Goal: Information Seeking & Learning: Learn about a topic

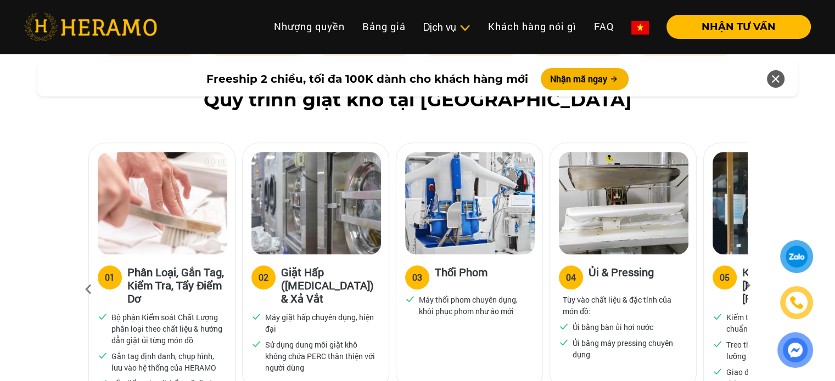
scroll to position [687, 0]
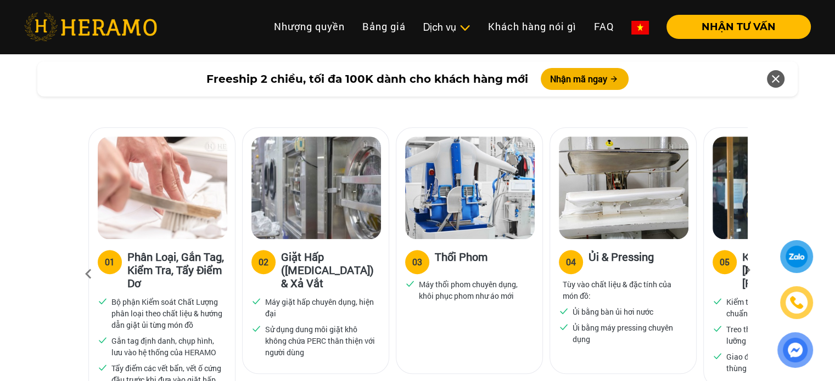
click at [327, 250] on h3 "Giặt Hấp ([MEDICAL_DATA]) & Xả Vắt" at bounding box center [330, 270] width 99 height 40
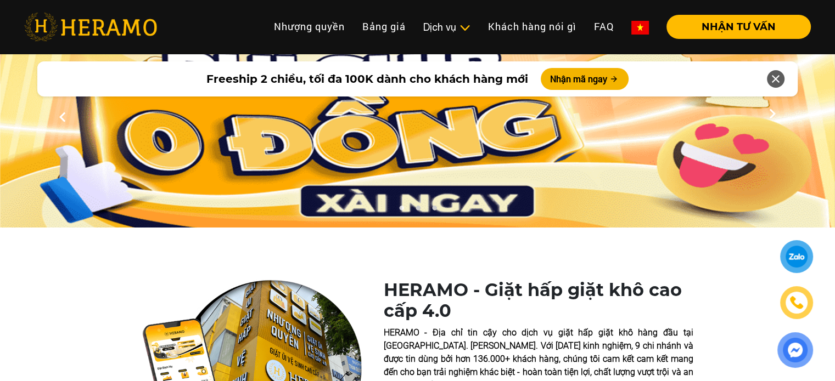
scroll to position [0, 0]
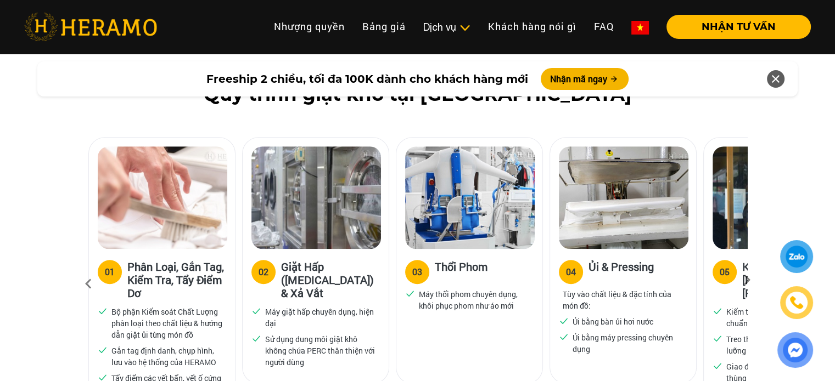
scroll to position [659, 0]
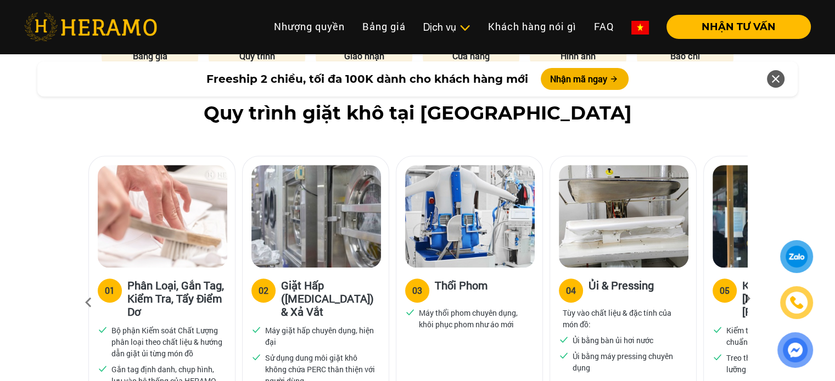
click at [747, 299] on icon at bounding box center [747, 302] width 20 height 7
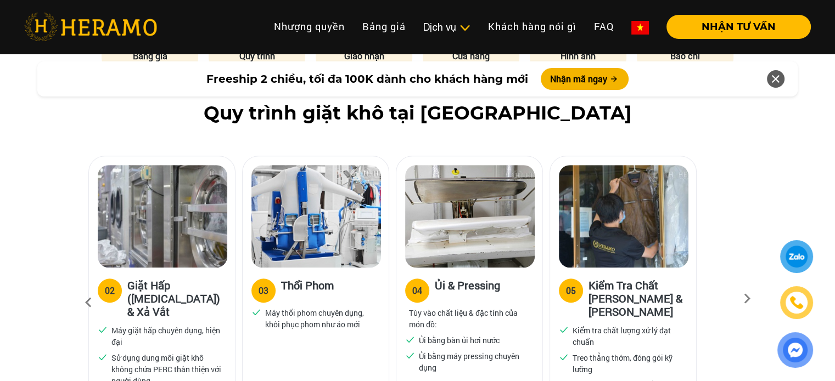
click at [88, 288] on icon at bounding box center [88, 303] width 20 height 30
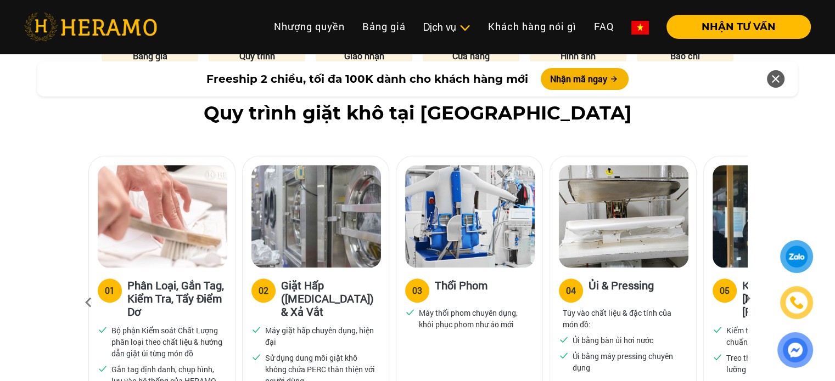
click at [174, 279] on h3 "Phân Loại, Gắn Tag, Kiểm Tra, Tẩy Điểm Dơ" at bounding box center [176, 299] width 99 height 40
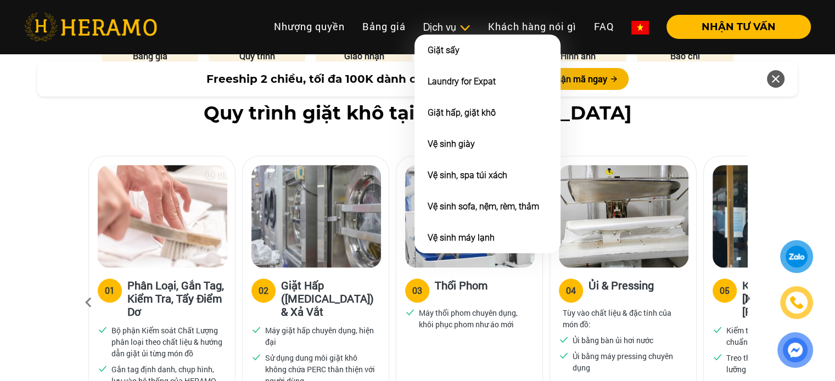
click at [440, 33] on div "Dịch vụ" at bounding box center [446, 27] width 47 height 15
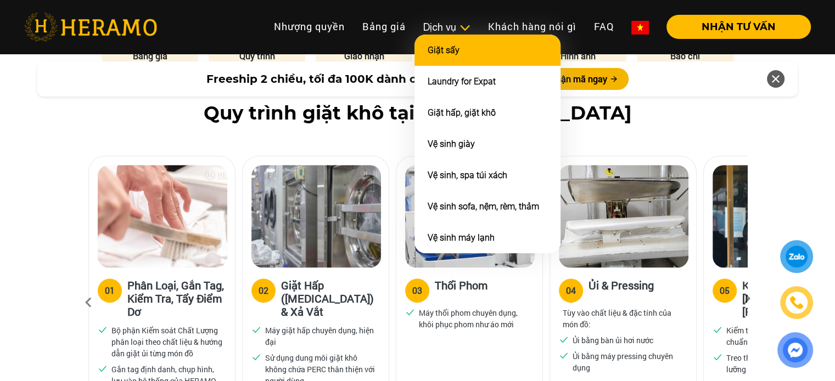
click at [441, 57] on li "Giặt sấy" at bounding box center [487, 50] width 146 height 31
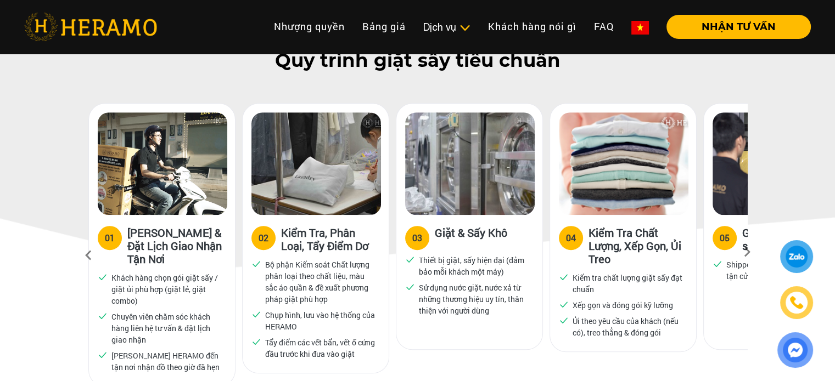
scroll to position [536, 0]
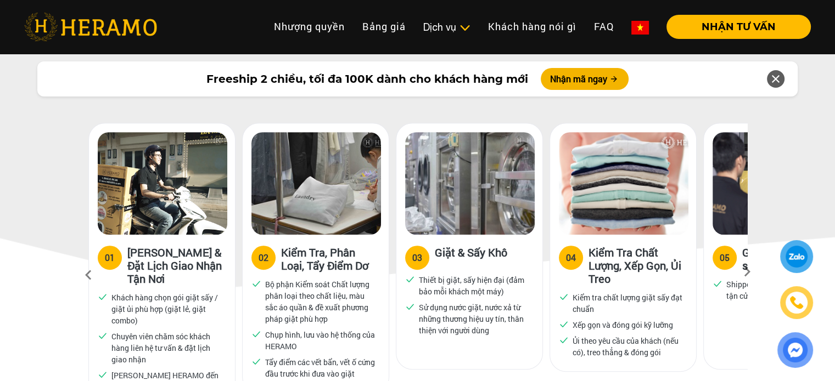
click at [749, 272] on icon at bounding box center [747, 275] width 20 height 7
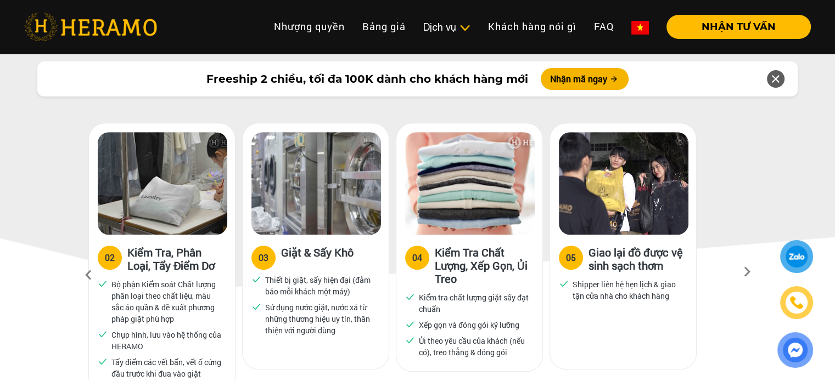
click at [88, 261] on icon at bounding box center [88, 276] width 20 height 30
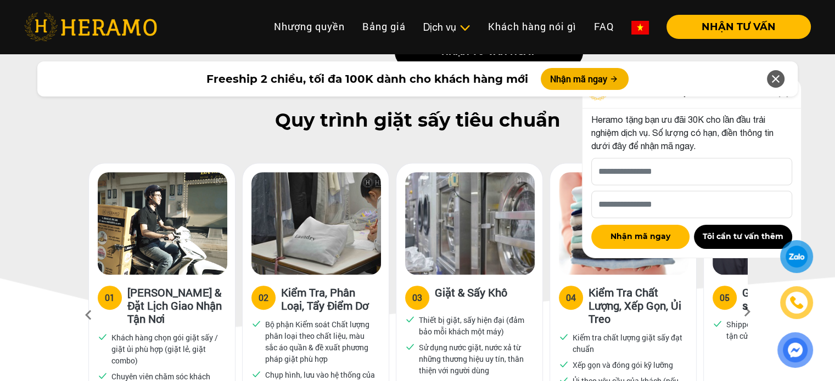
scroll to position [494, 0]
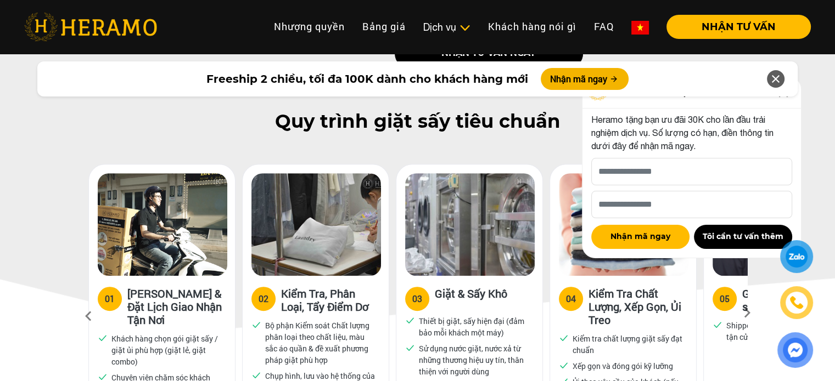
click at [775, 80] on icon at bounding box center [775, 79] width 13 height 20
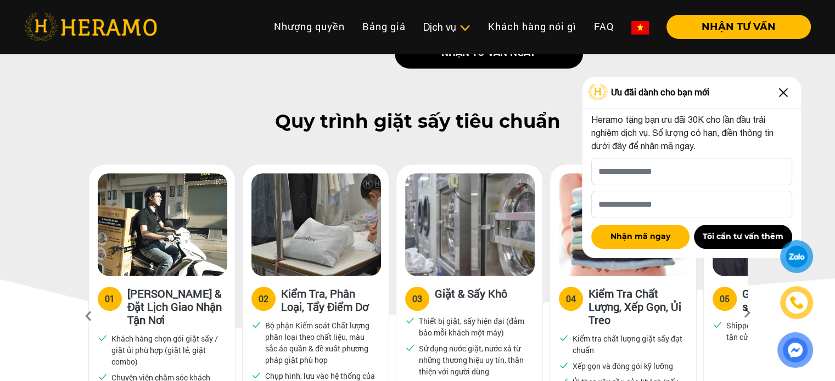
click at [792, 92] on div "Ưu đãi dành cho bạn mới" at bounding box center [691, 93] width 218 height 32
click at [783, 95] on img at bounding box center [783, 93] width 18 height 18
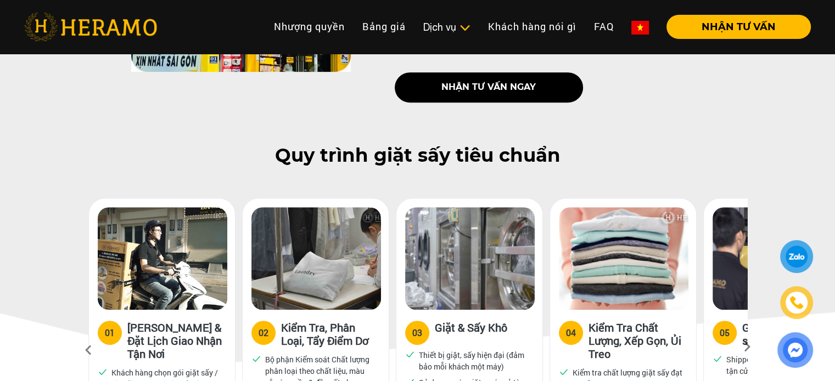
scroll to position [563, 0]
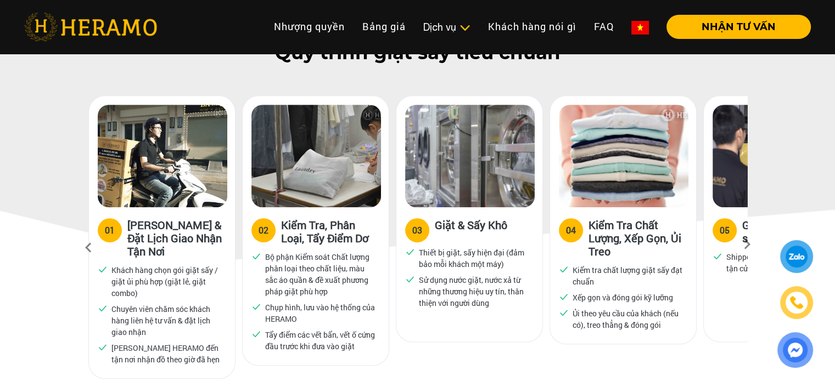
click at [748, 245] on icon at bounding box center [747, 248] width 20 height 7
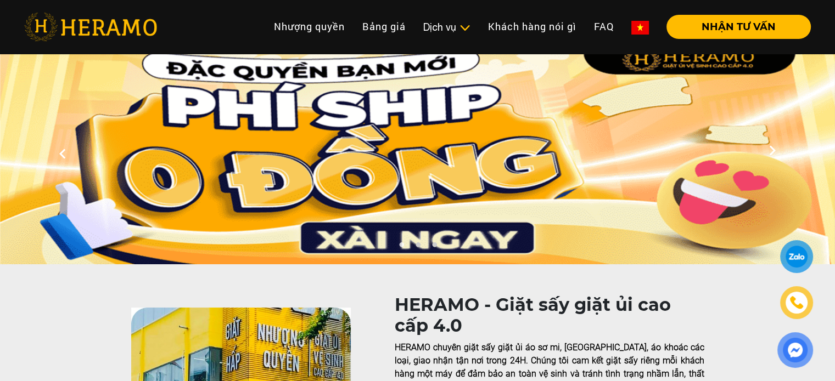
scroll to position [0, 0]
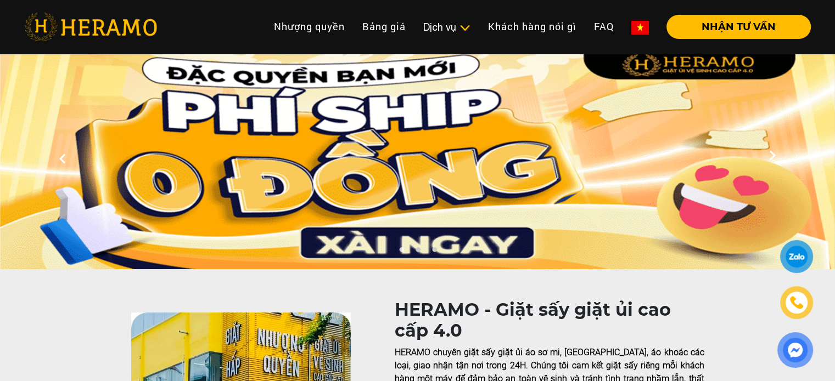
scroll to position [659, 0]
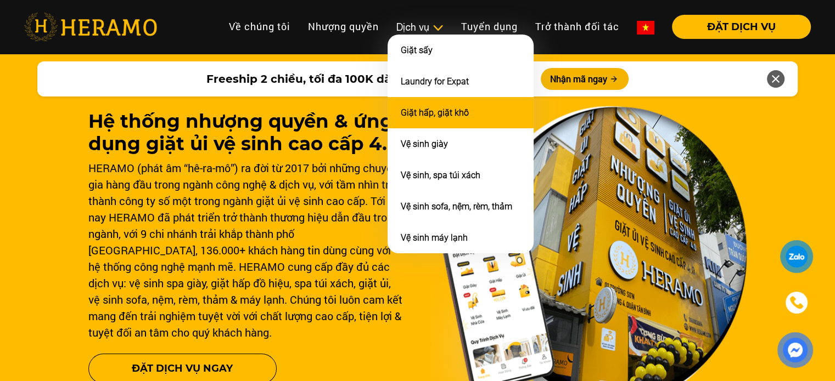
click at [445, 108] on link "Giặt hấp, giặt khô" at bounding box center [435, 113] width 68 height 10
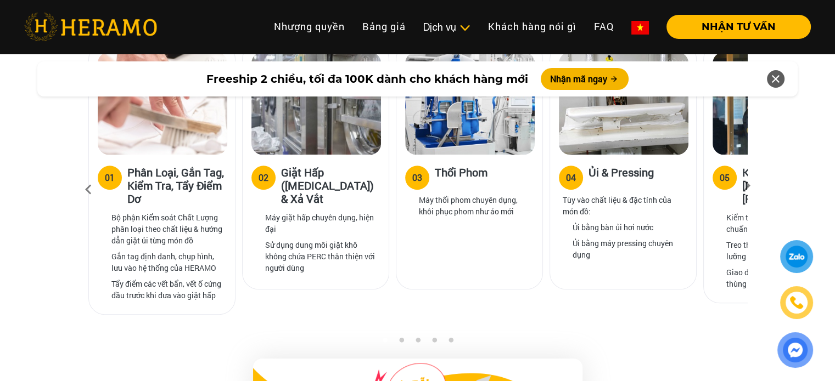
scroll to position [713, 0]
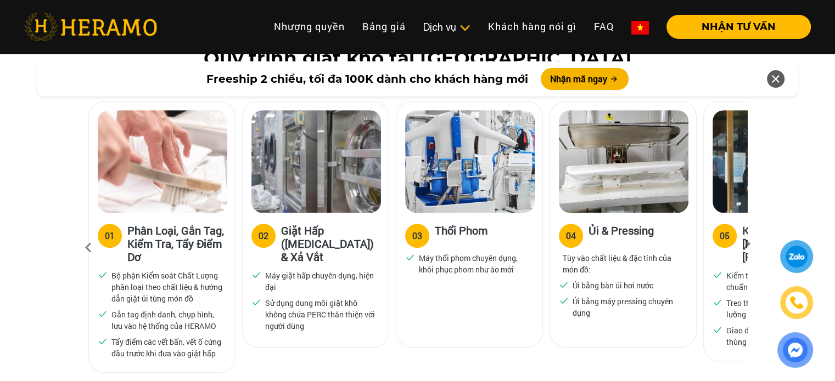
click at [468, 224] on h3 "Thổi Phom" at bounding box center [461, 235] width 53 height 22
click at [462, 252] on p "Máy thổi phom chuyên dụng, khôi phục phom như áo mới" at bounding box center [474, 263] width 111 height 23
click at [468, 177] on img at bounding box center [470, 161] width 130 height 103
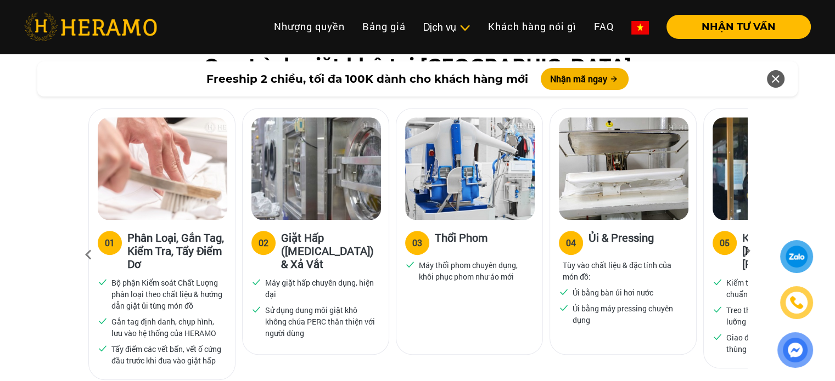
scroll to position [659, 0]
